Goal: Information Seeking & Learning: Learn about a topic

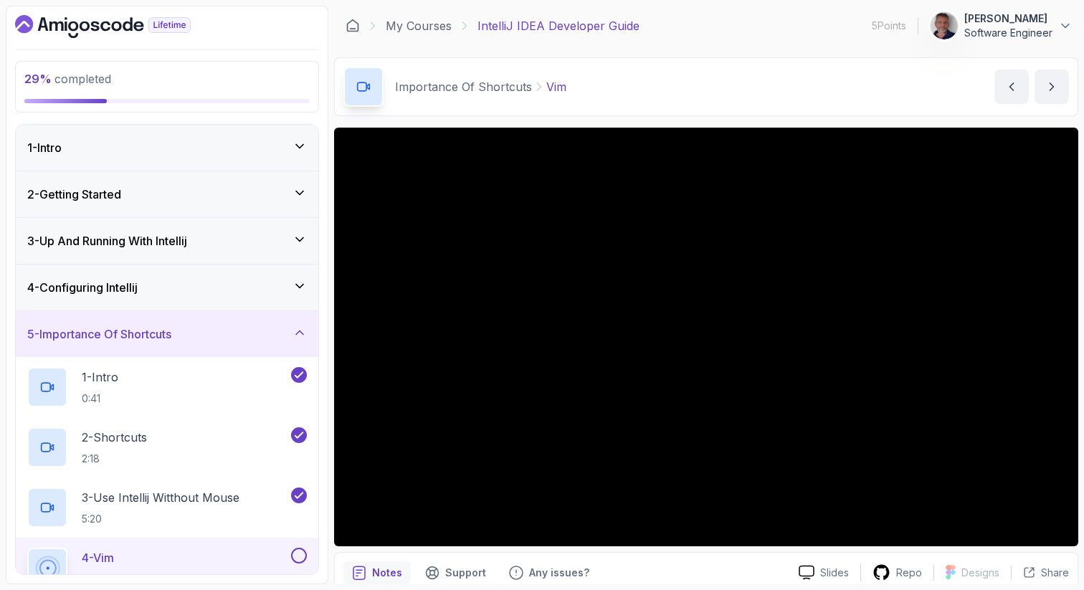
scroll to position [202, 0]
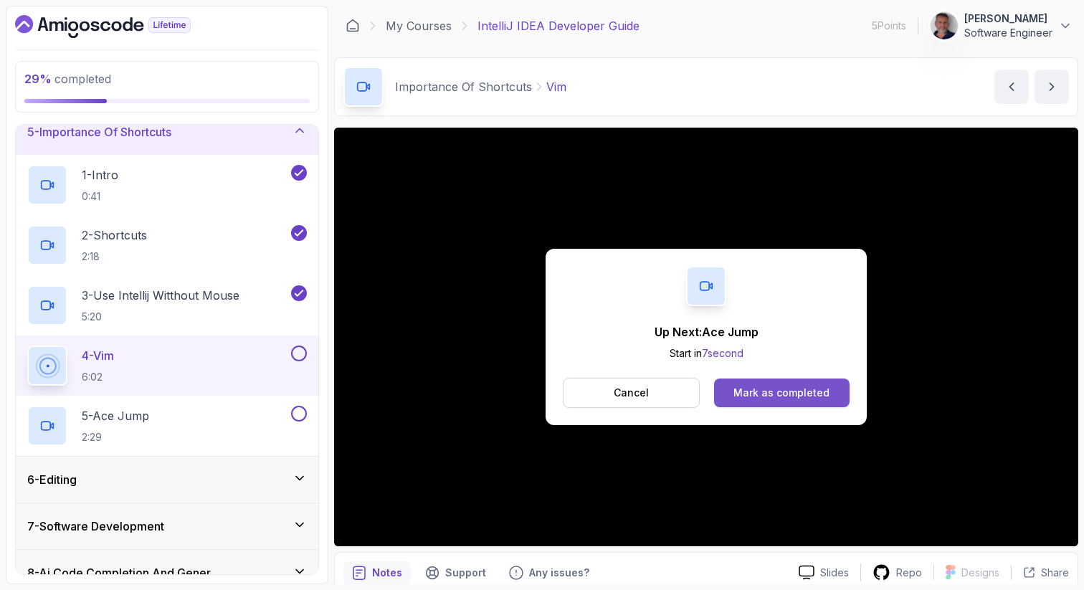
click at [807, 399] on div "Mark as completed" at bounding box center [782, 393] width 96 height 14
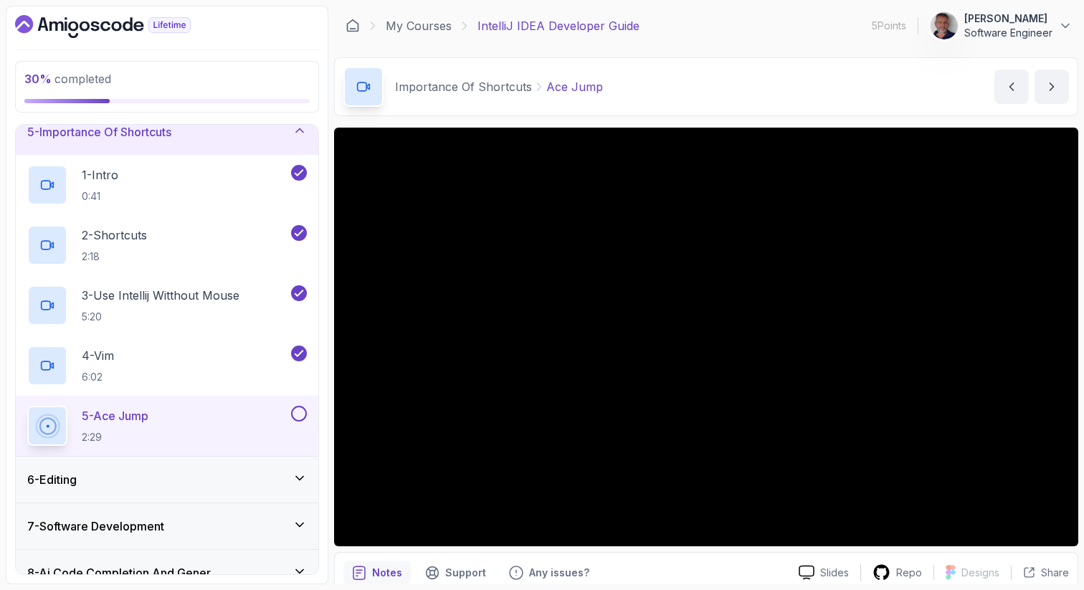
click at [299, 415] on button at bounding box center [299, 414] width 16 height 16
click at [297, 480] on icon at bounding box center [300, 478] width 14 height 14
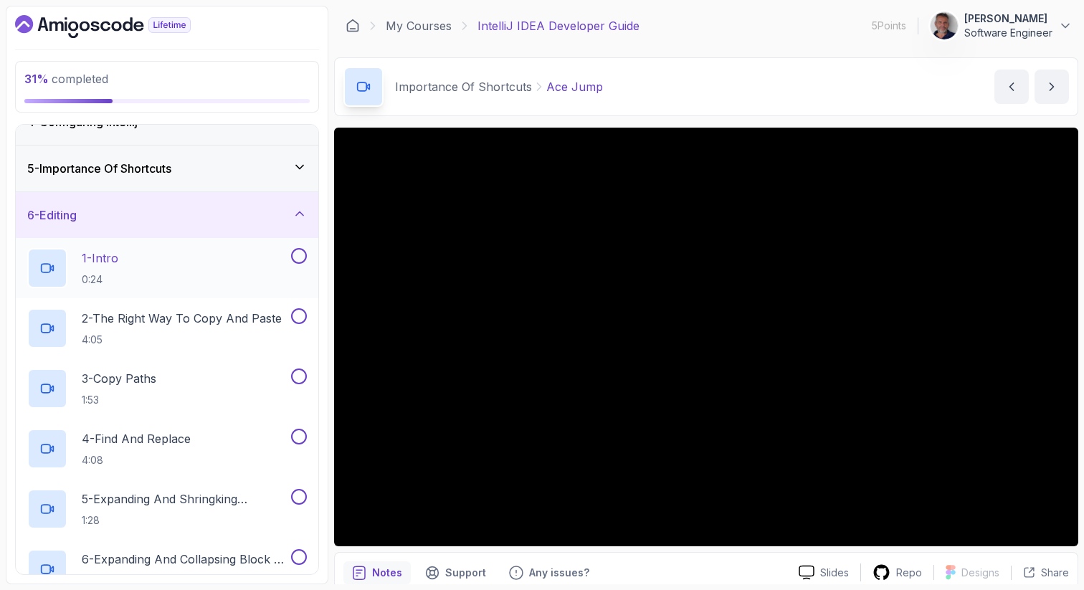
scroll to position [181, 0]
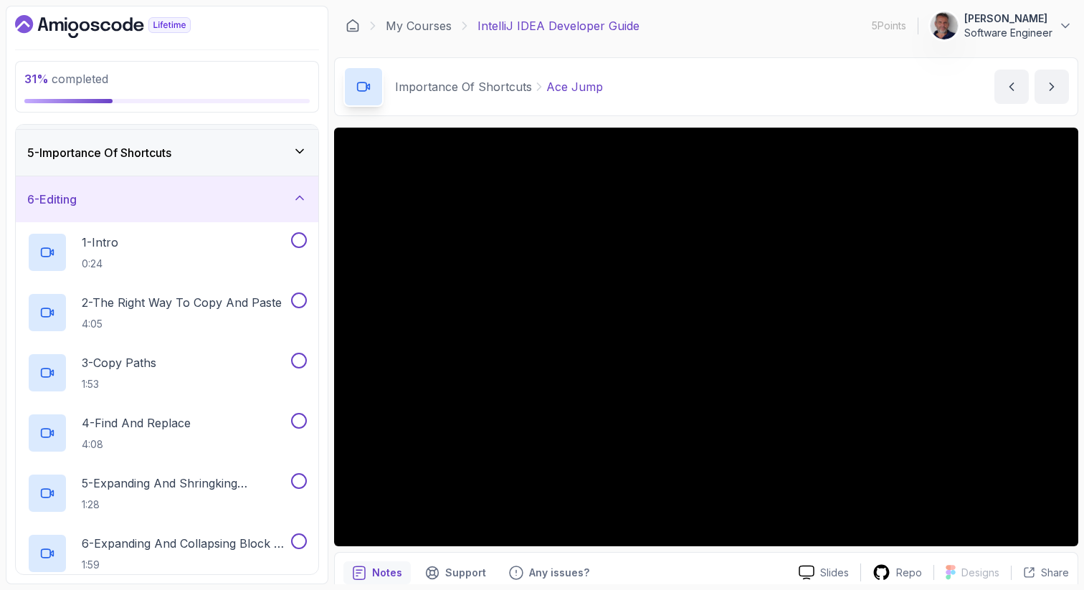
click at [300, 158] on div "5 - Importance Of Shortcuts" at bounding box center [167, 152] width 280 height 17
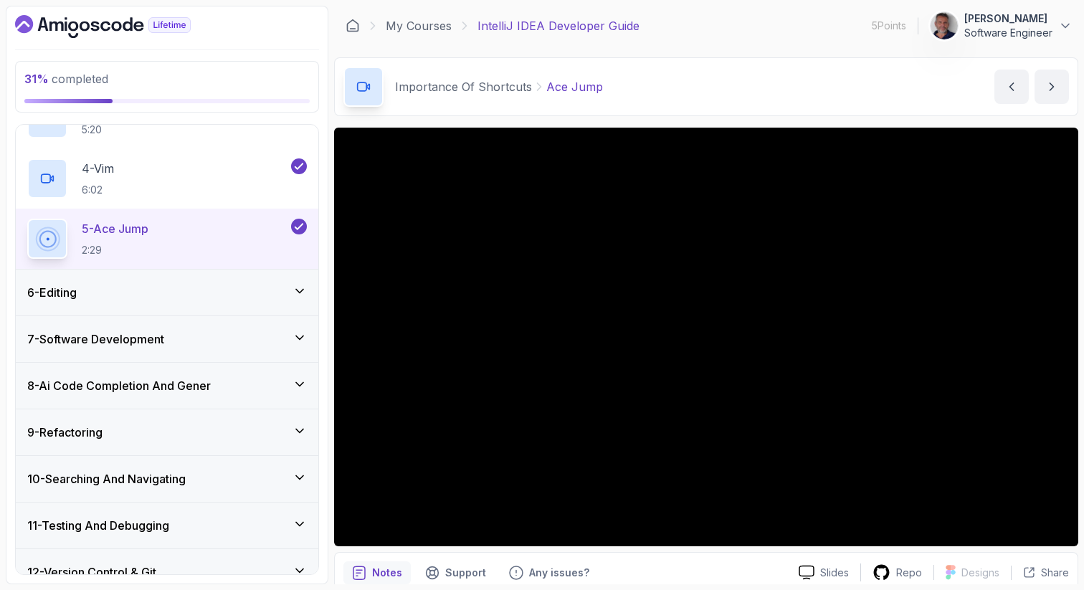
scroll to position [400, 0]
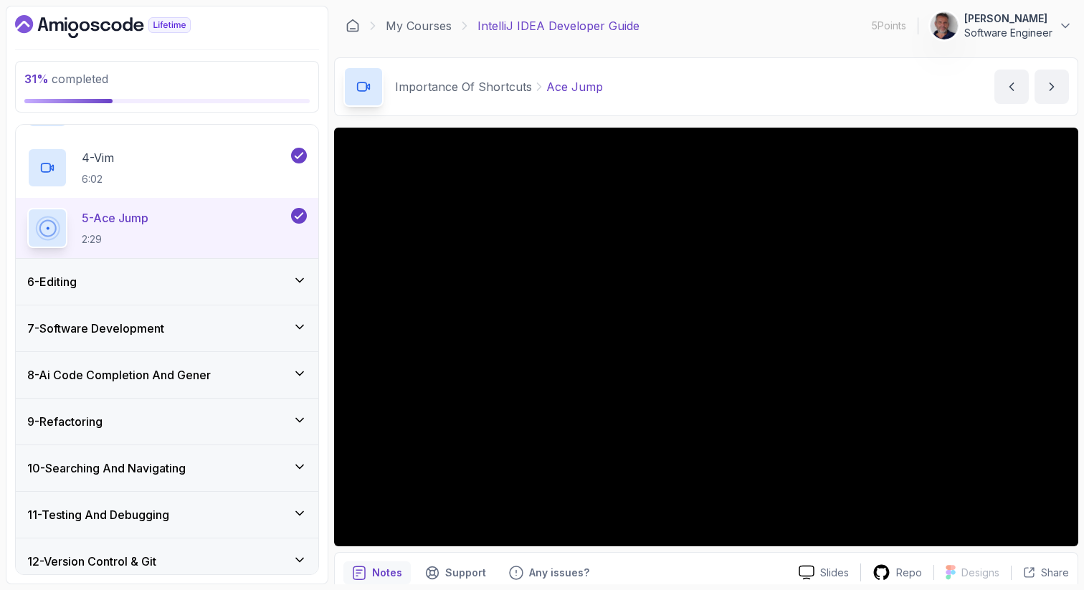
click at [299, 283] on icon at bounding box center [300, 280] width 14 height 14
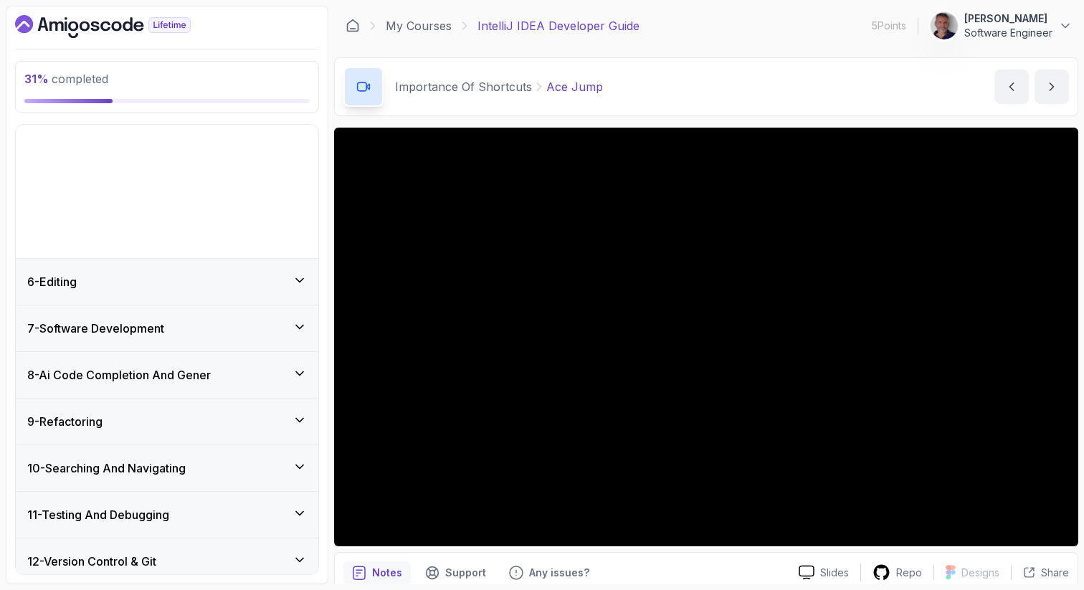
scroll to position [202, 0]
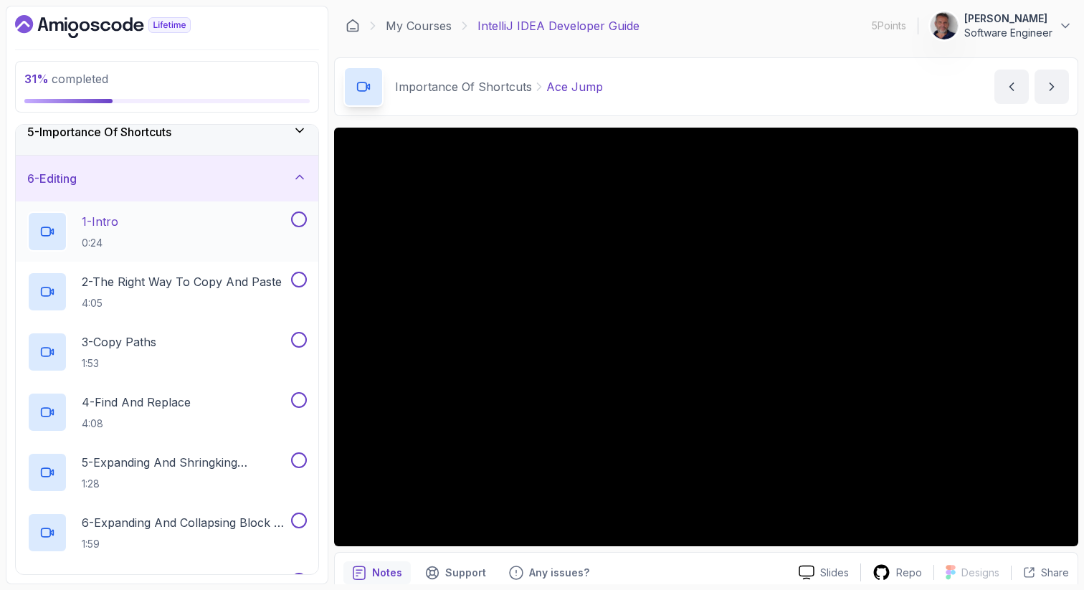
click at [298, 218] on button at bounding box center [299, 220] width 16 height 16
click at [298, 219] on icon at bounding box center [299, 219] width 13 height 14
click at [208, 219] on div "1 - Intro 0:24" at bounding box center [157, 232] width 261 height 40
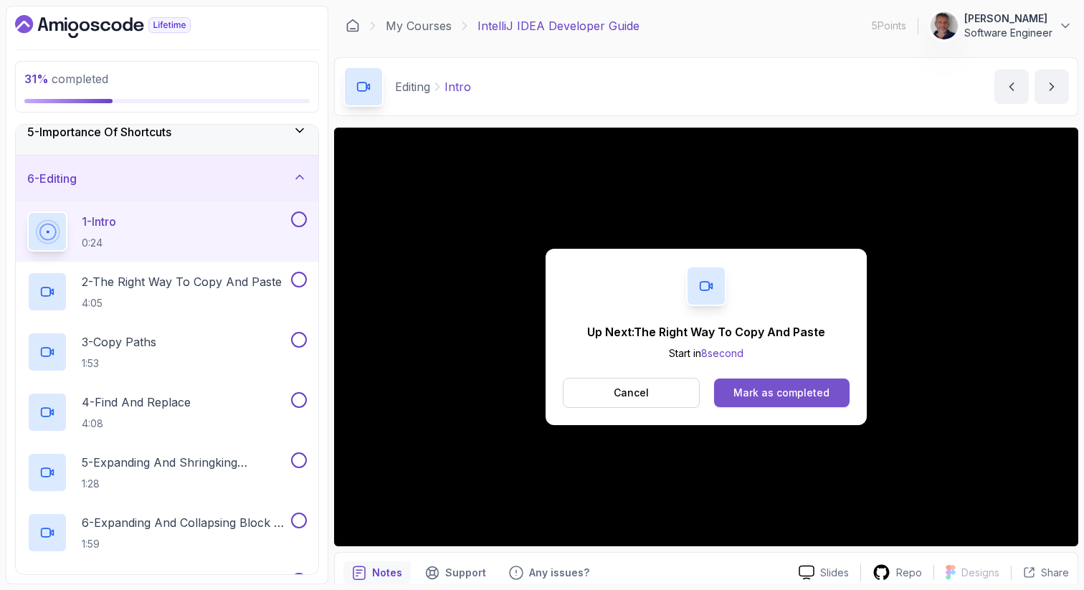
click at [784, 389] on div "Mark as completed" at bounding box center [782, 393] width 96 height 14
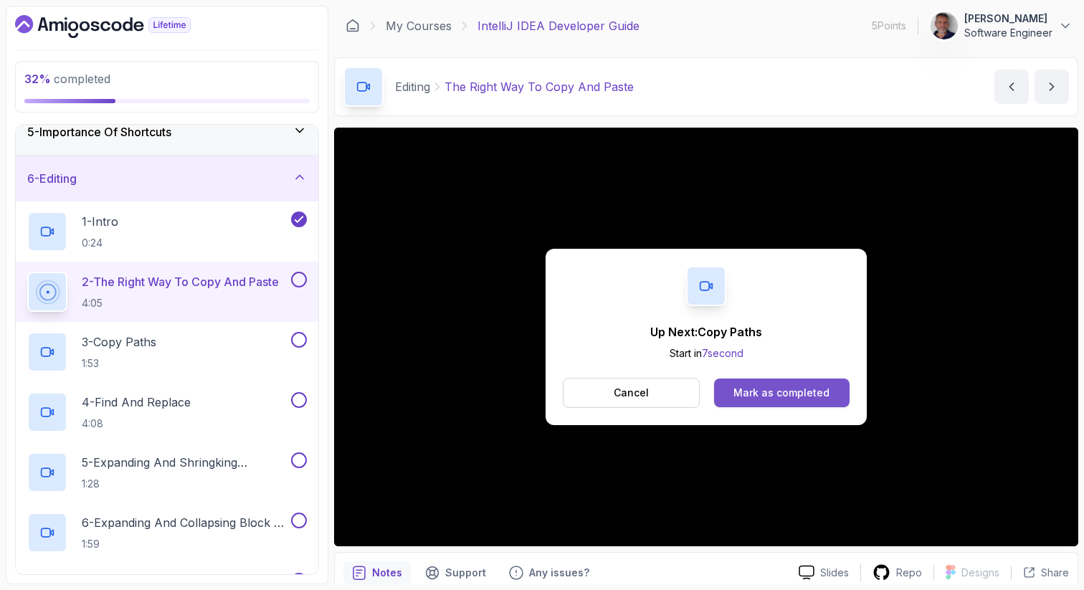
click at [793, 387] on div "Mark as completed" at bounding box center [782, 393] width 96 height 14
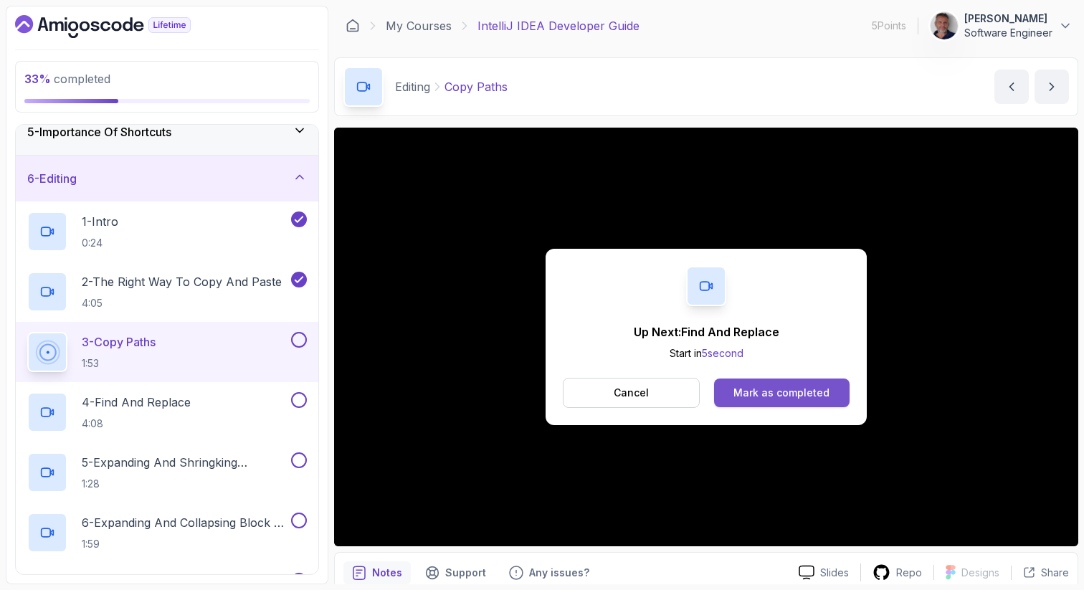
click at [808, 393] on div "Mark as completed" at bounding box center [782, 393] width 96 height 14
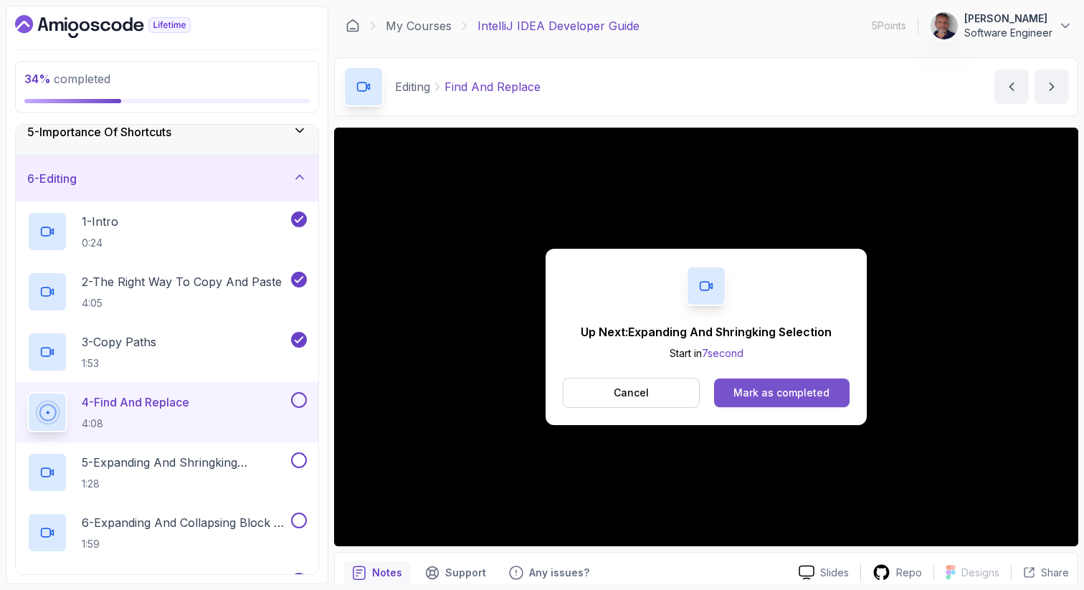
click at [781, 388] on div "Mark as completed" at bounding box center [782, 393] width 96 height 14
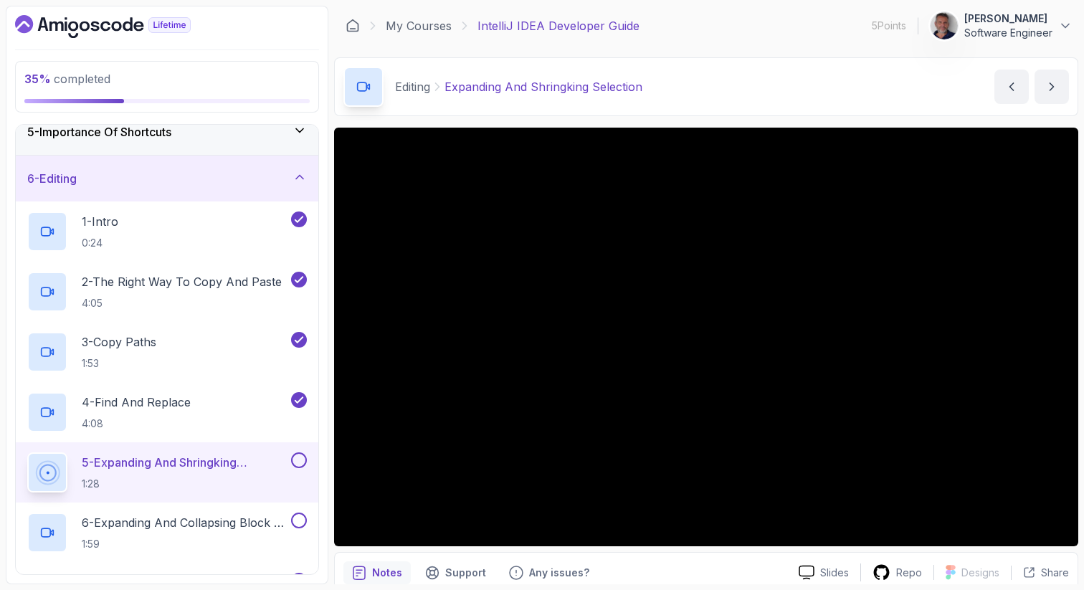
click at [1057, 24] on button "[PERSON_NAME] Software Engineer" at bounding box center [1001, 25] width 143 height 29
